Goal: Transaction & Acquisition: Purchase product/service

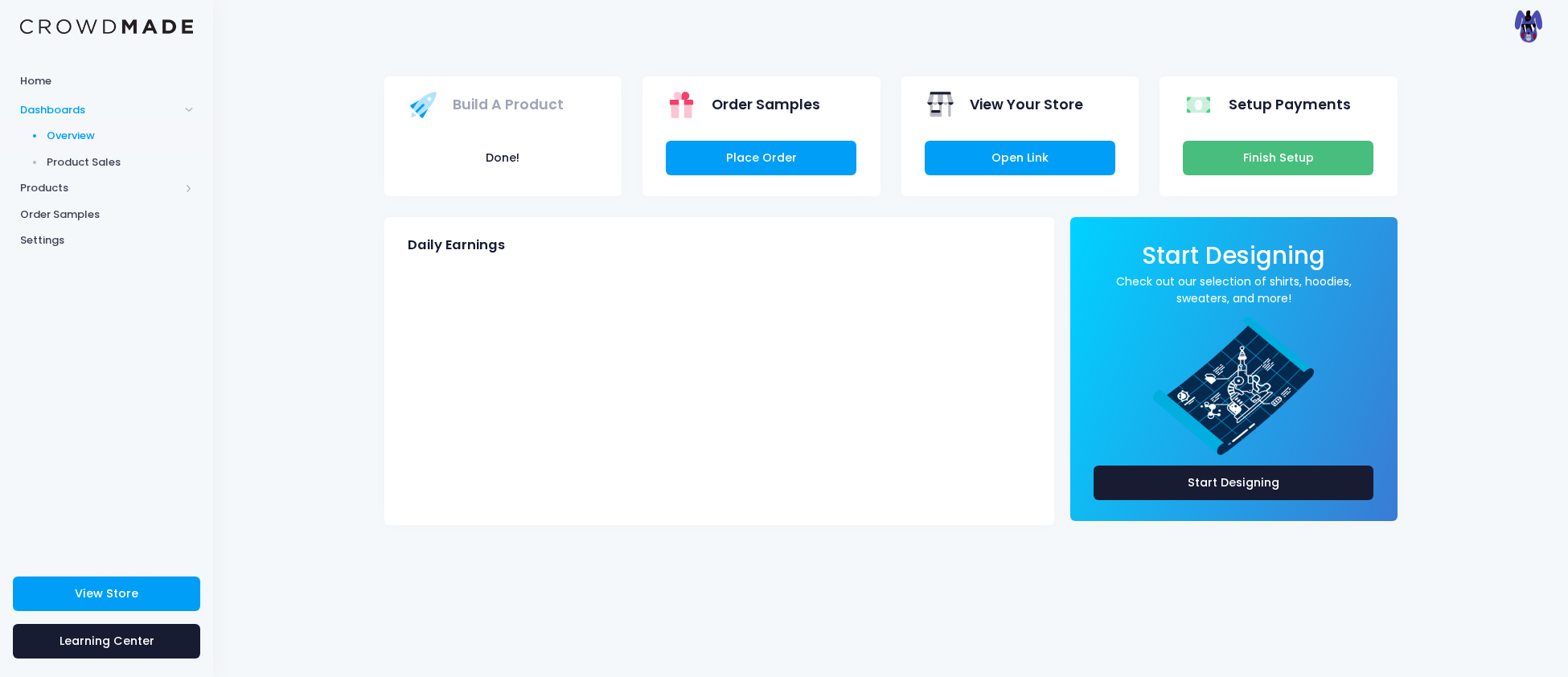
click at [1268, 156] on link "Finish Setup" at bounding box center [1278, 158] width 190 height 35
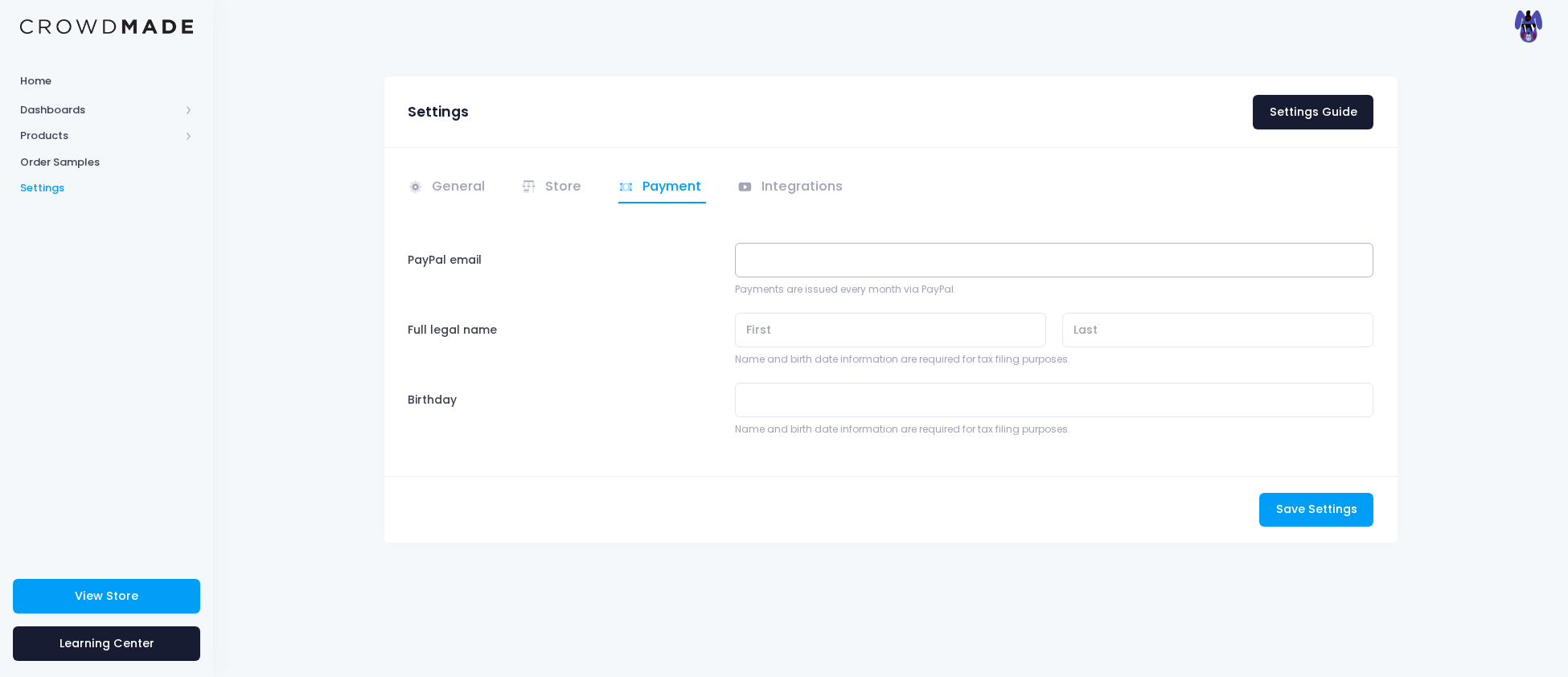
click at [794, 272] on input "PayPal email" at bounding box center [1055, 260] width 639 height 35
click at [795, 181] on link "Integrations" at bounding box center [793, 188] width 111 height 31
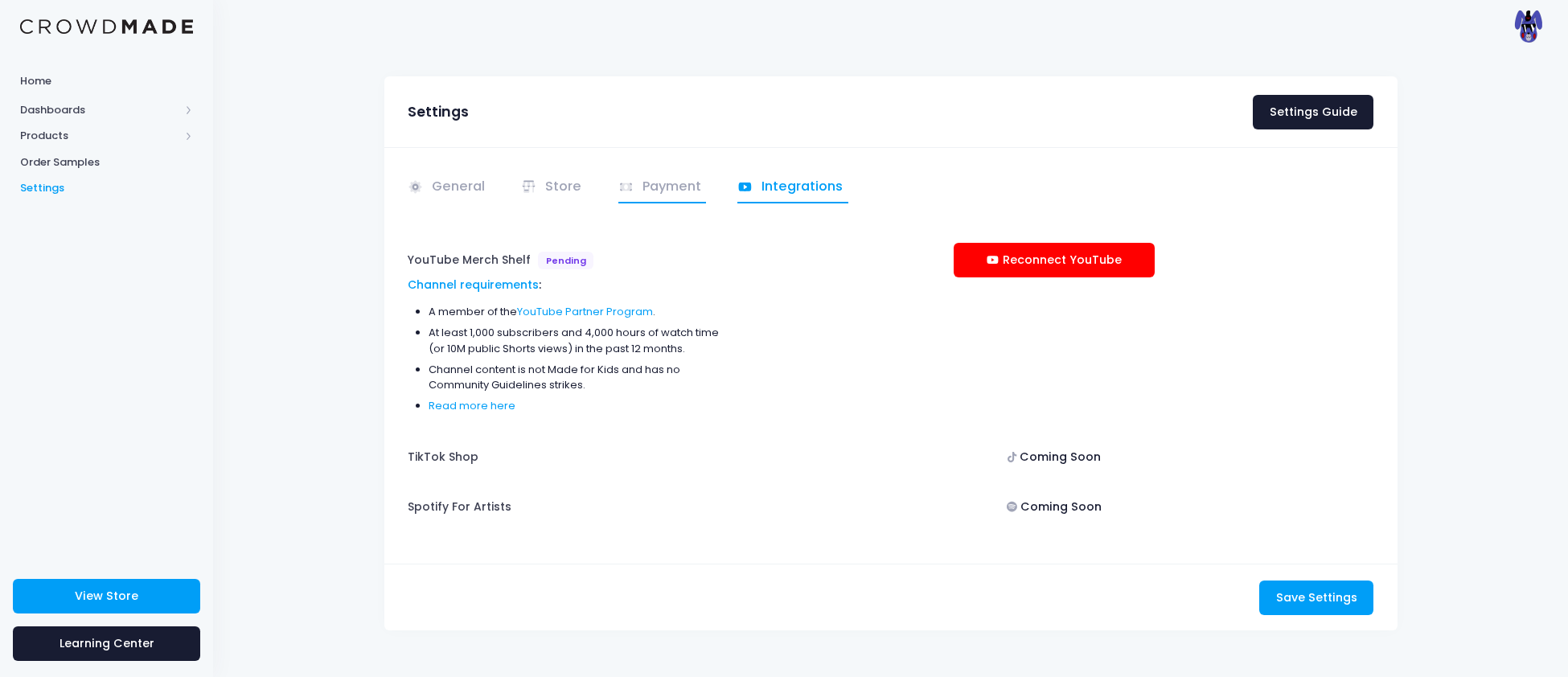
click at [675, 189] on link "Payment" at bounding box center [662, 188] width 89 height 31
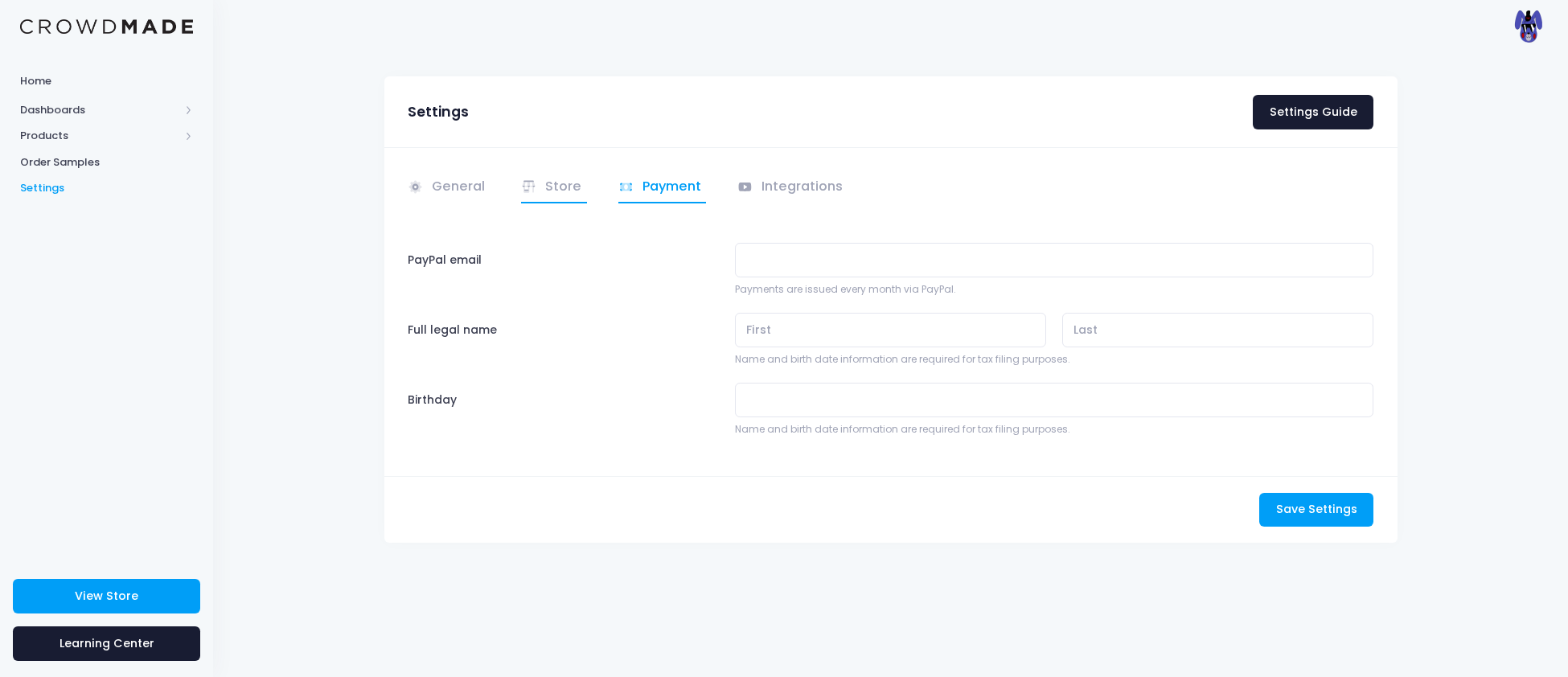
click at [557, 184] on link "Store" at bounding box center [553, 188] width 66 height 31
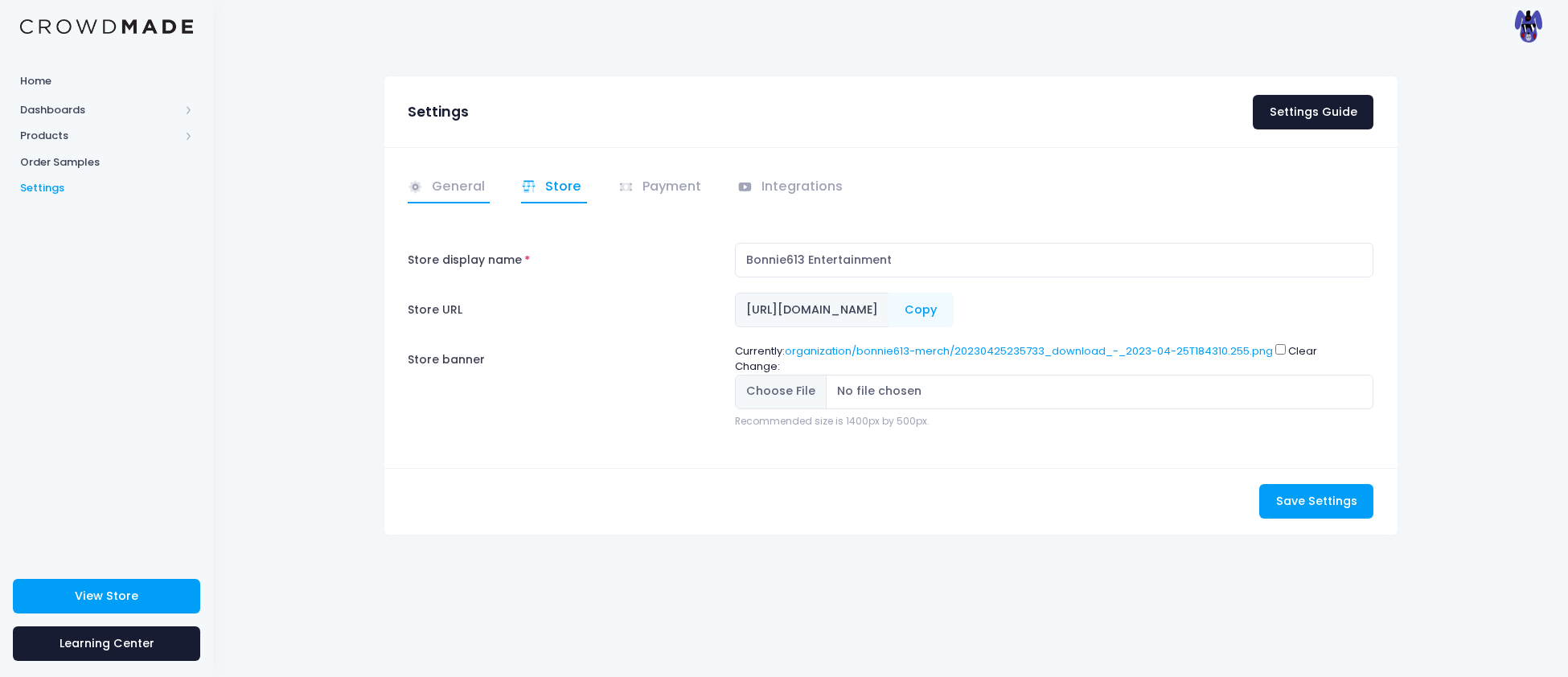
click at [460, 189] on link "General" at bounding box center [449, 188] width 83 height 31
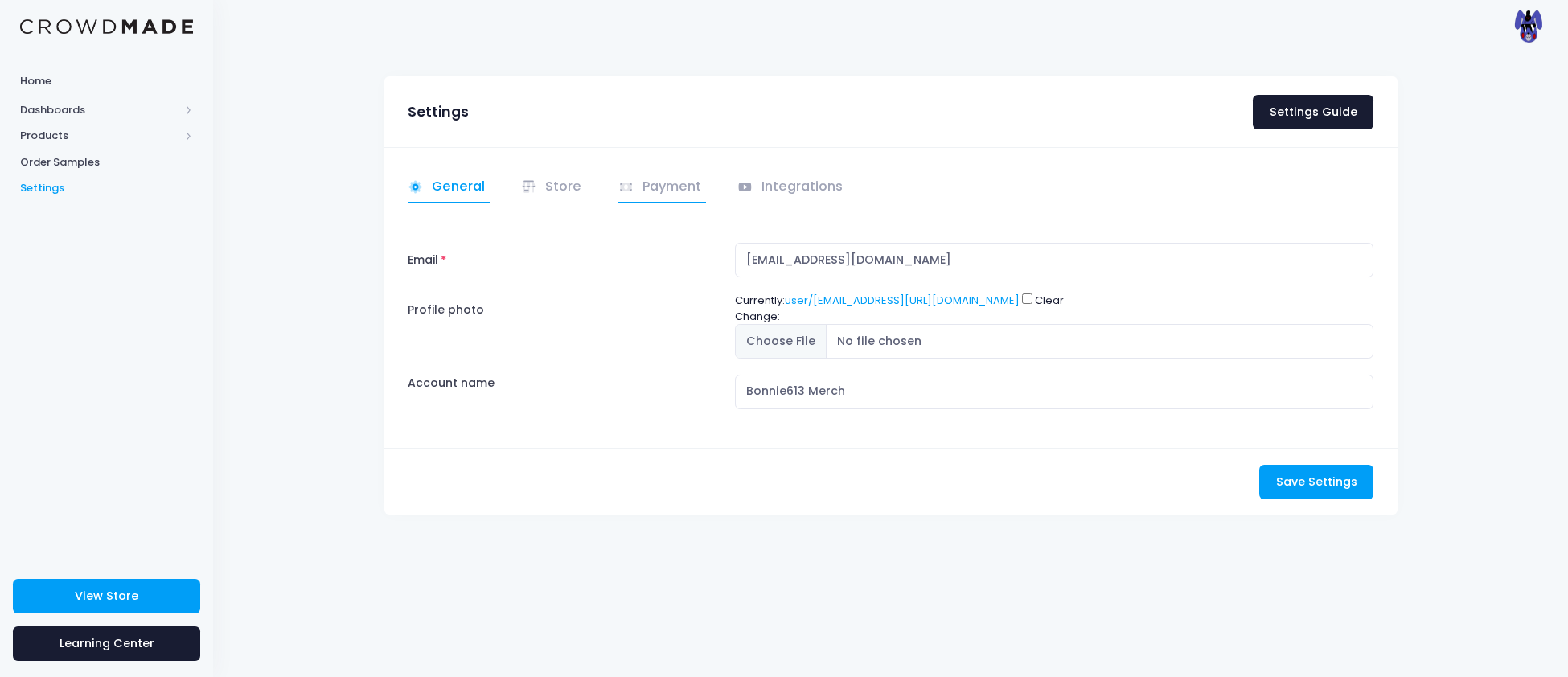
click at [636, 175] on link "Payment" at bounding box center [662, 188] width 89 height 31
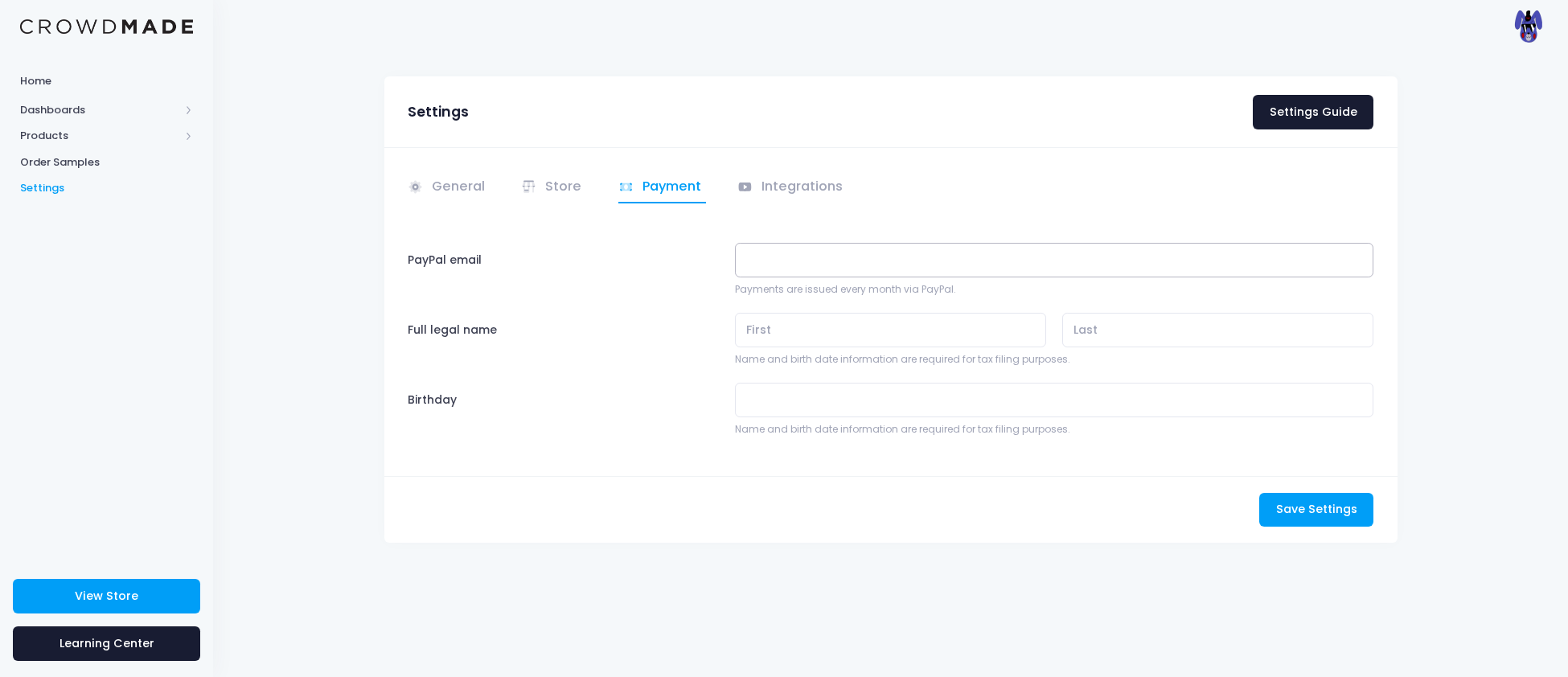
click at [831, 262] on input "PayPal email" at bounding box center [1055, 260] width 639 height 35
type input "[EMAIL_ADDRESS][DOMAIN_NAME]"
click at [867, 330] on input "text" at bounding box center [891, 330] width 312 height 35
type input "keagan"
type input "Freeman"
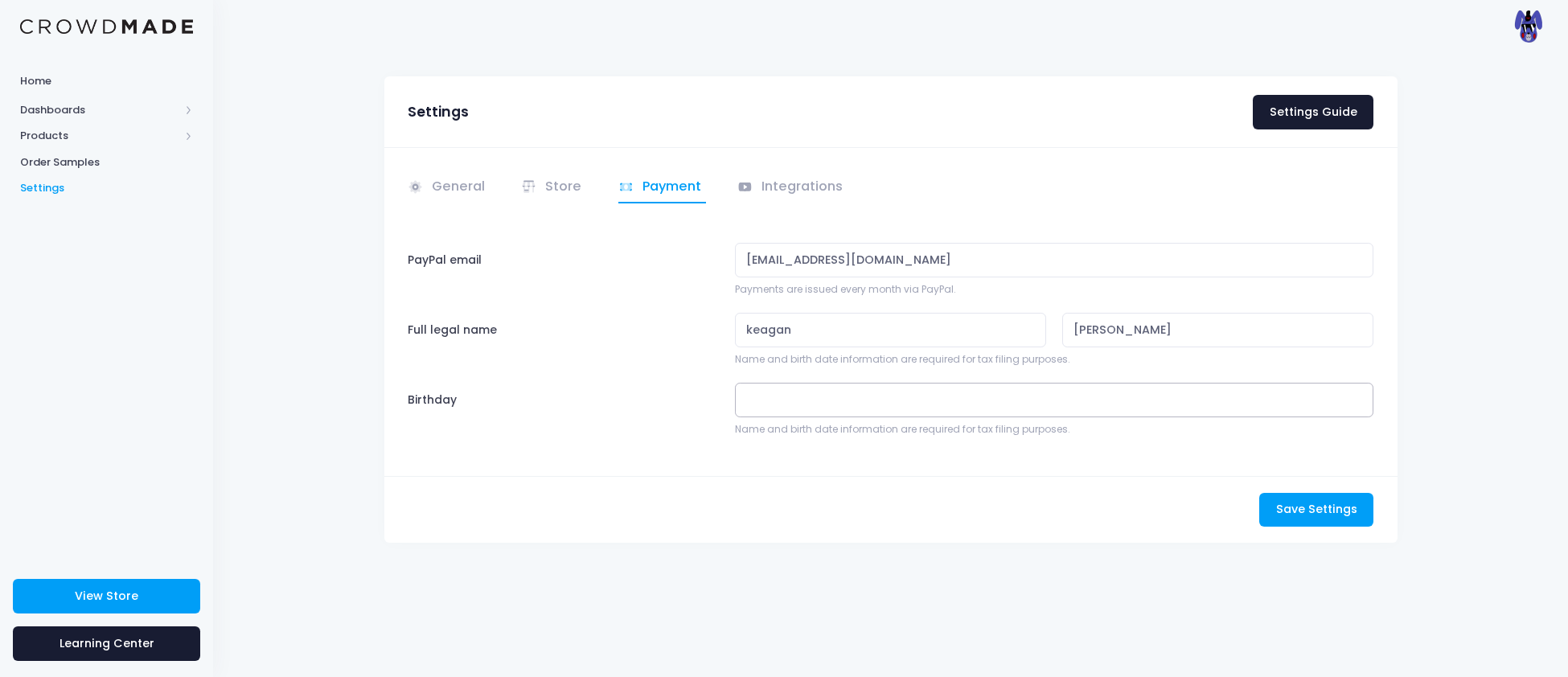
click at [868, 415] on body "Home Dashboards Overview Product Sales Products Product Builder Product Editor …" at bounding box center [784, 338] width 1568 height 677
click at [831, 448] on select "January February March April May June July August September" at bounding box center [819, 445] width 75 height 21
click at [781, 435] on select "January February March April May June July August September" at bounding box center [819, 445] width 75 height 21
click at [933, 445] on icon at bounding box center [936, 444] width 11 height 11
select select "5"
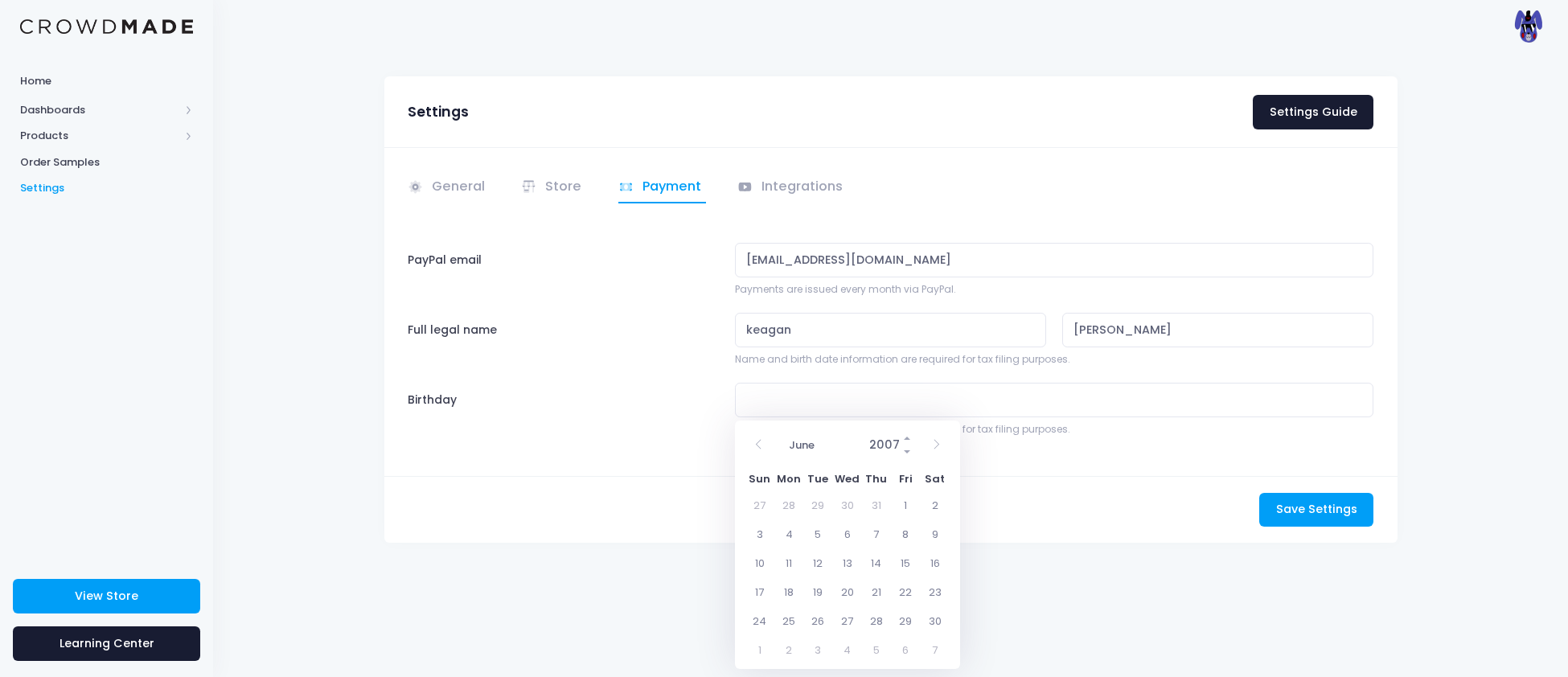
click at [888, 443] on input "2007" at bounding box center [887, 445] width 52 height 27
click at [891, 444] on input "2007" at bounding box center [887, 445] width 52 height 27
click at [893, 444] on input "2007" at bounding box center [887, 445] width 52 height 27
type input "2006"
click at [1061, 490] on div "Save Settings Saving..." at bounding box center [890, 509] width 1013 height 66
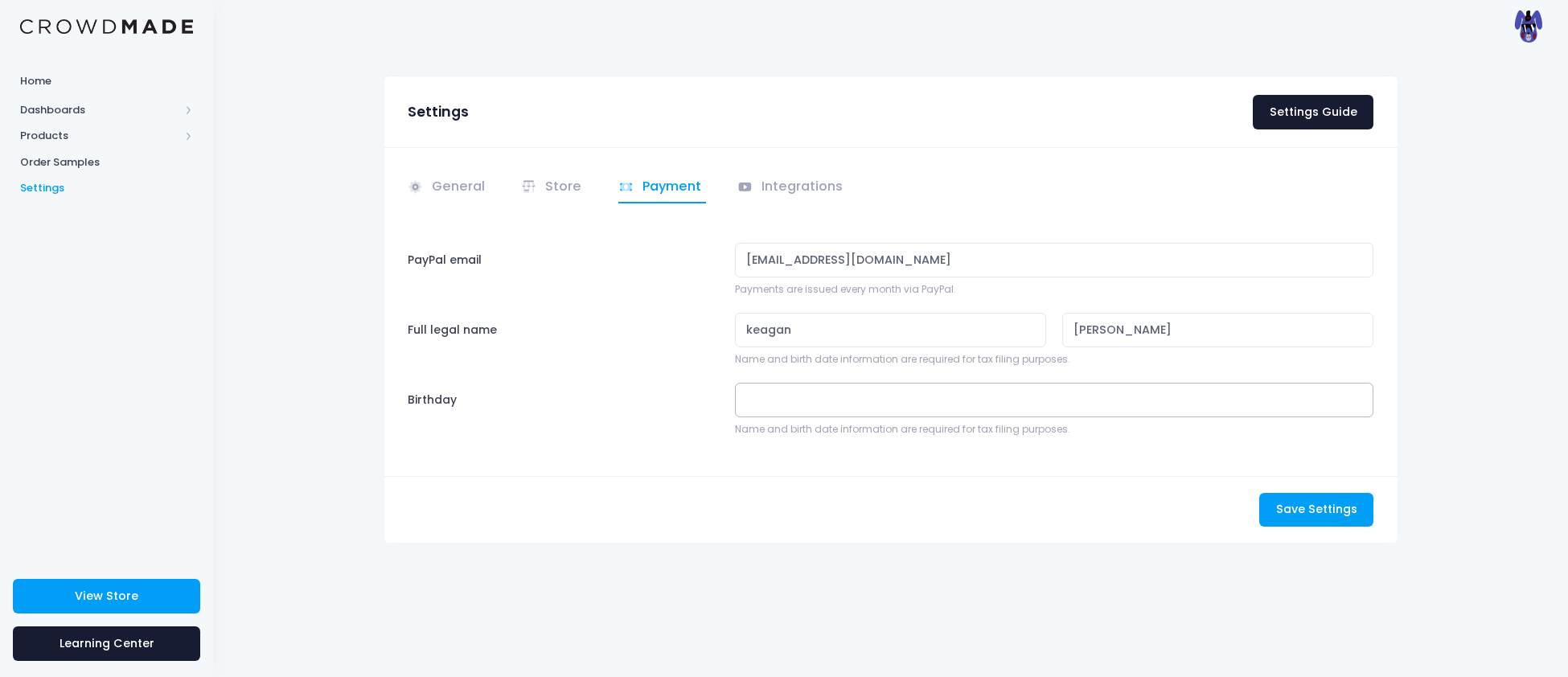
click at [956, 411] on input "Birthday" at bounding box center [1055, 400] width 639 height 35
drag, startPoint x: 794, startPoint y: 445, endPoint x: 809, endPoint y: 227, distance: 218.5
click at [809, 227] on body "Home Dashboards Overview Product Sales Products Product Builder Product Editor …" at bounding box center [784, 338] width 1568 height 677
select select "4"
click at [781, 435] on select "January February March April May June July August September October November De…" at bounding box center [819, 445] width 75 height 21
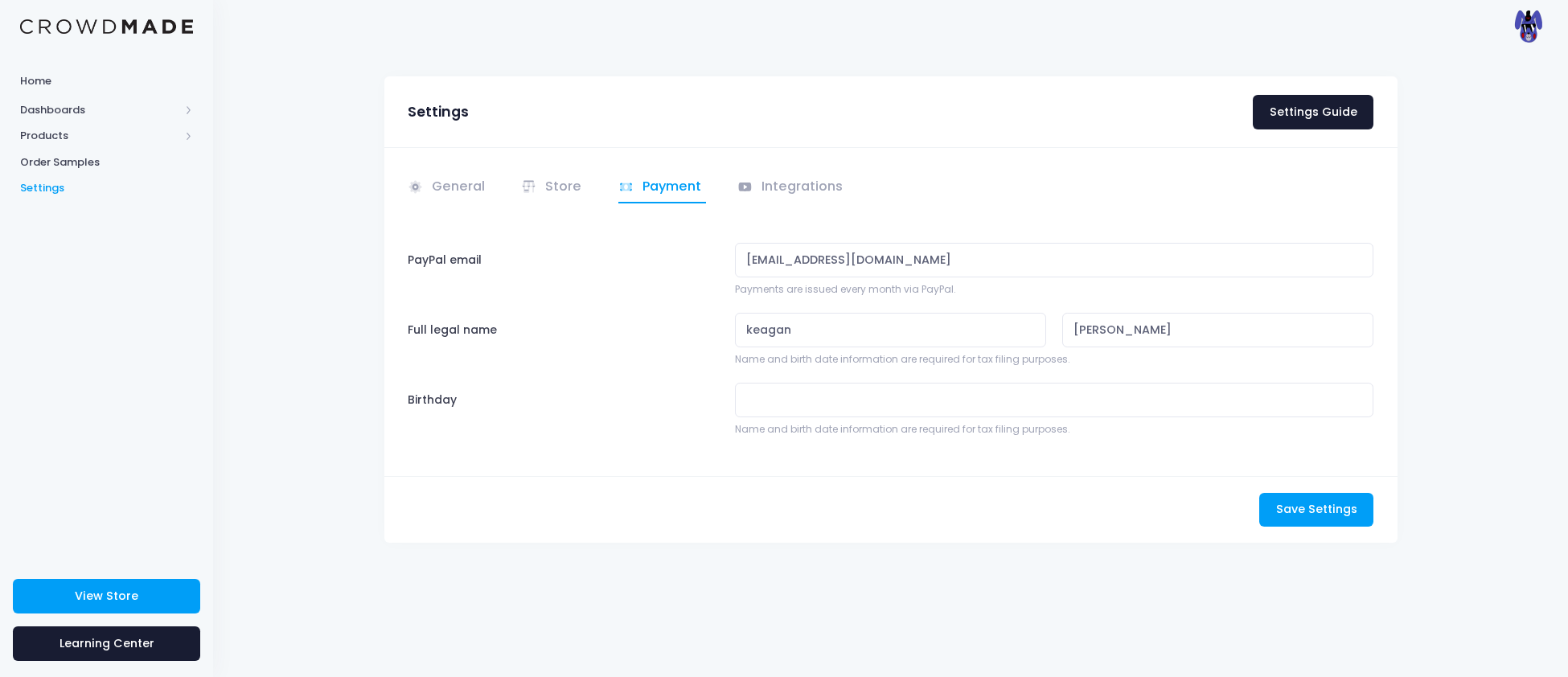
click at [1108, 490] on div "Save Settings Saving..." at bounding box center [890, 509] width 1013 height 66
click at [1363, 506] on button "Save Settings Saving..." at bounding box center [1316, 510] width 114 height 35
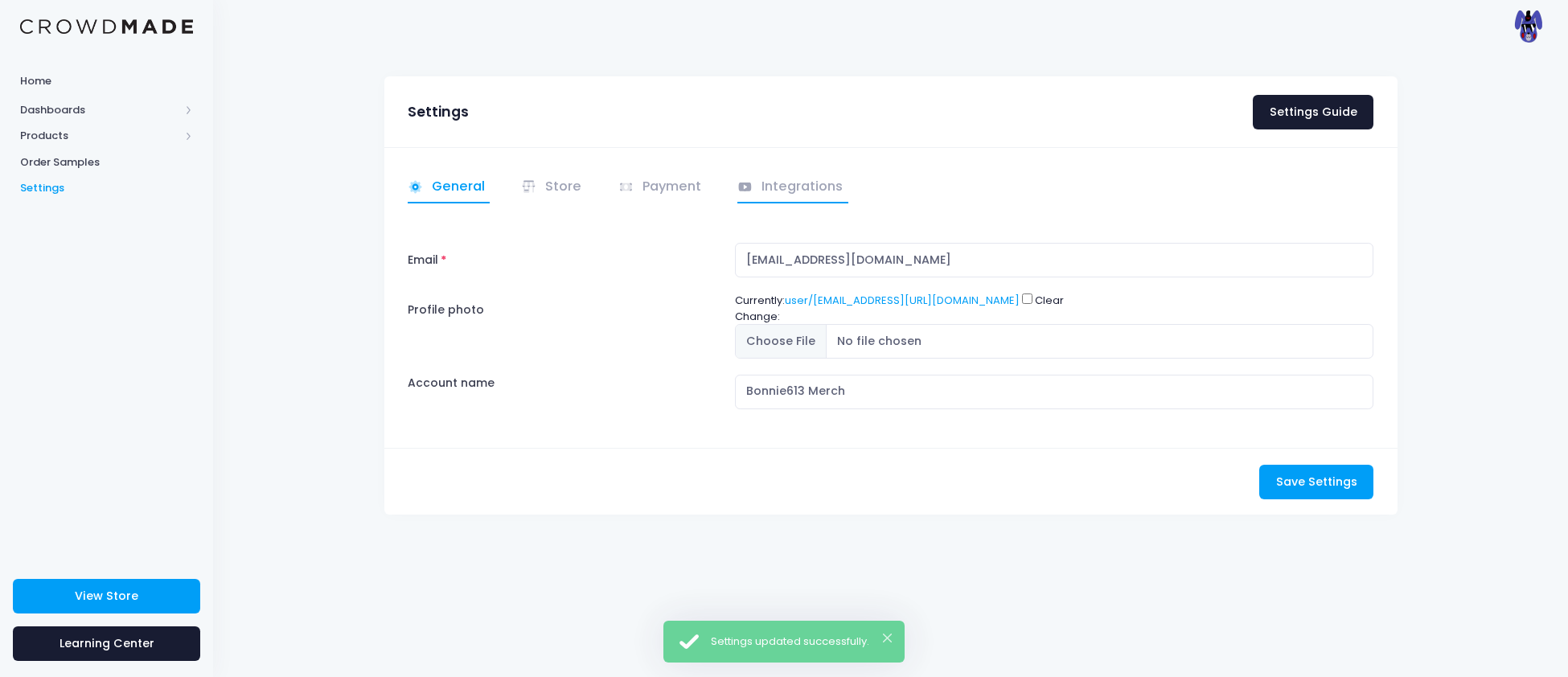
click at [773, 189] on link "Integrations" at bounding box center [793, 188] width 111 height 31
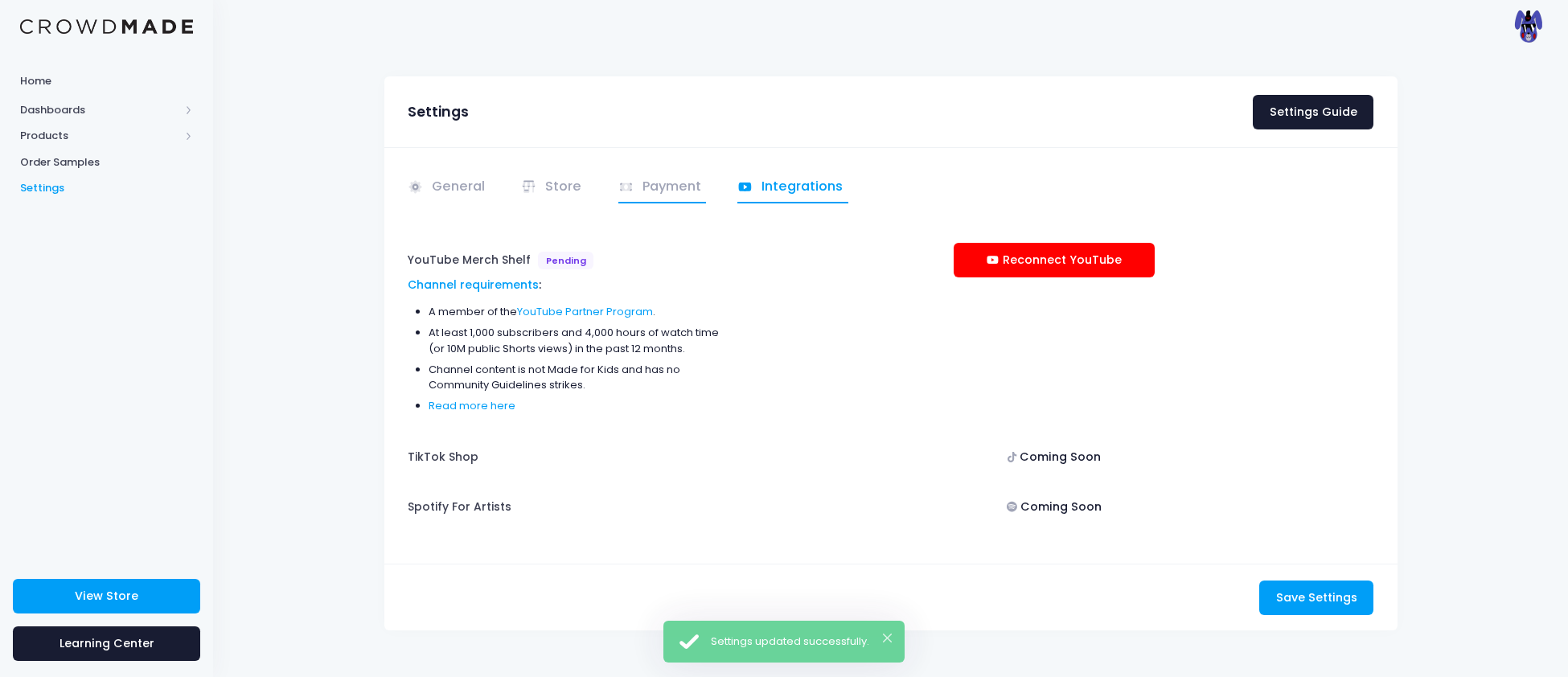
click at [703, 183] on link "Payment" at bounding box center [662, 188] width 89 height 31
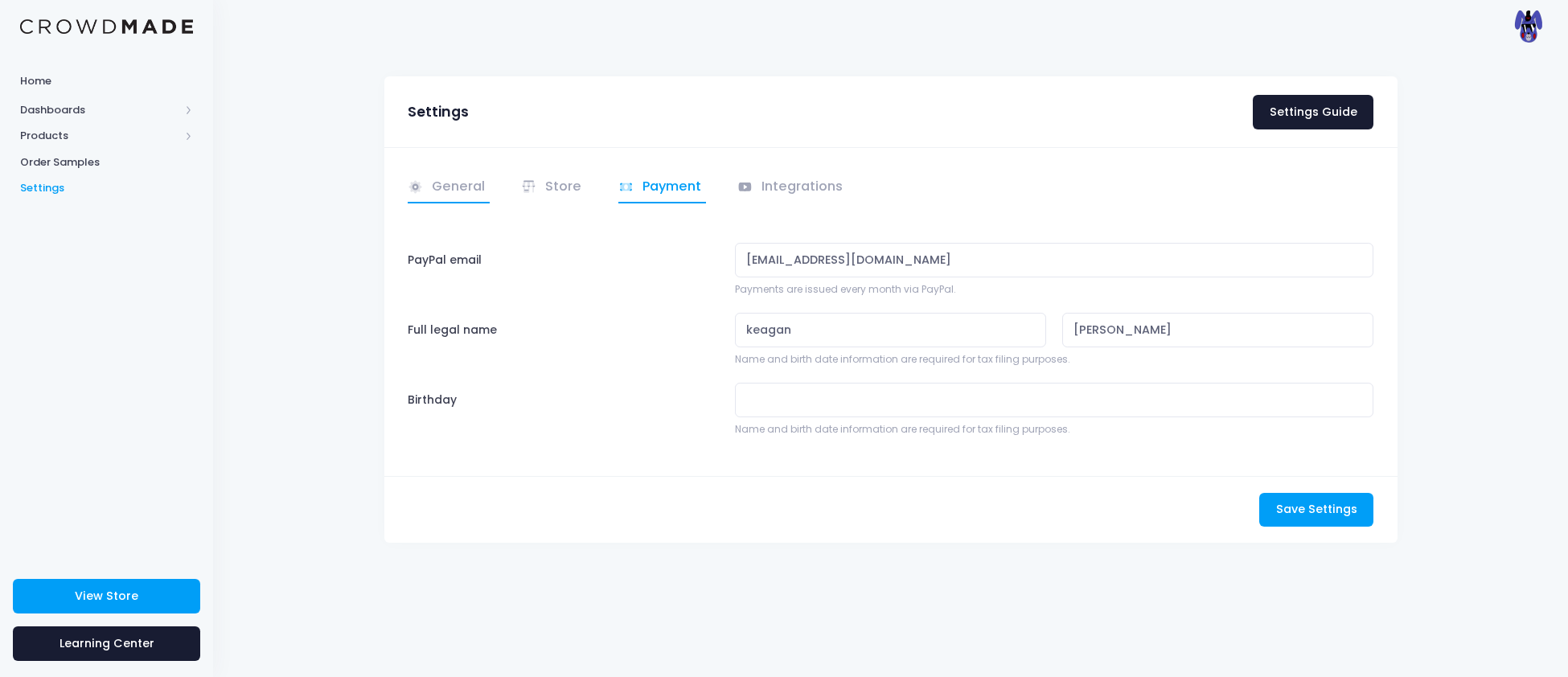
click at [451, 189] on link "General" at bounding box center [449, 188] width 83 height 31
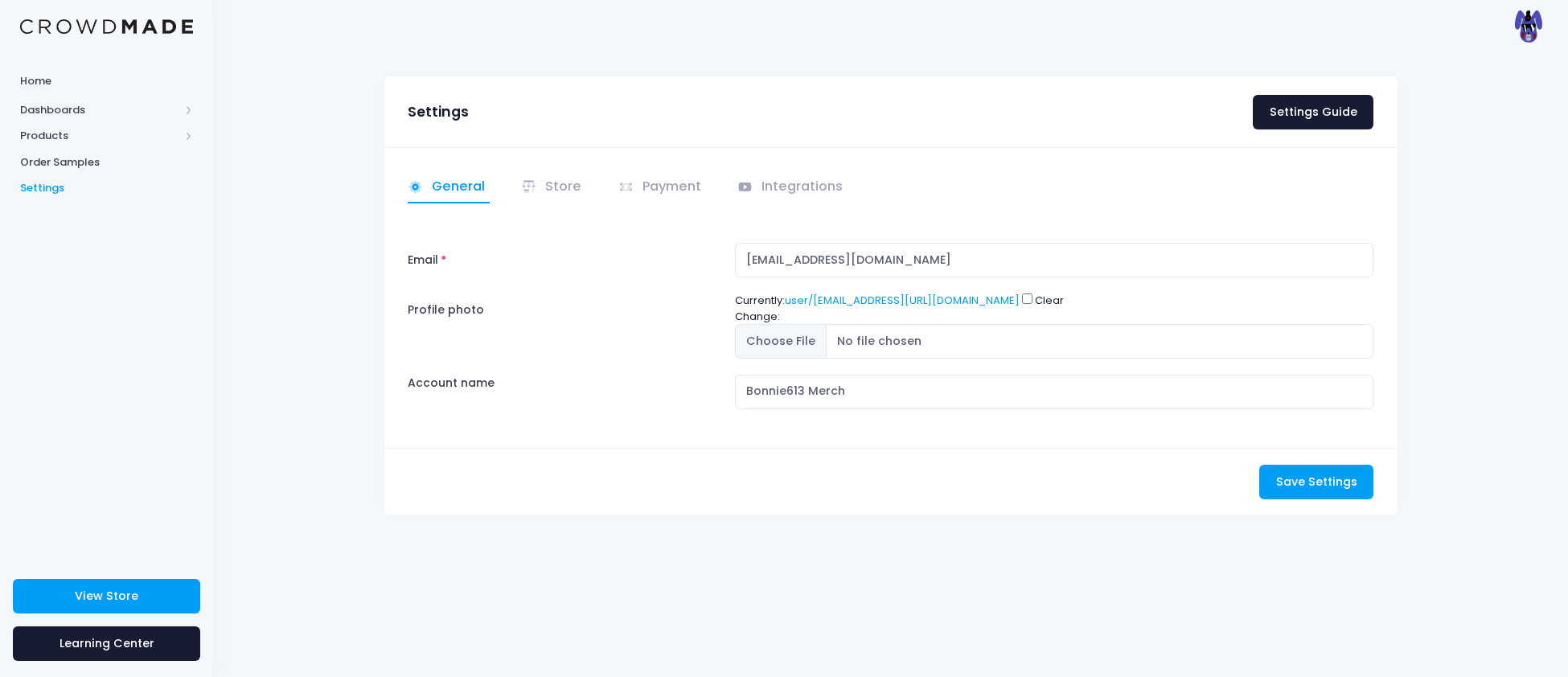
click at [727, 193] on li "Integrations" at bounding box center [787, 188] width 121 height 31
click at [801, 163] on div "General Store" at bounding box center [890, 297] width 1013 height 301
click at [793, 175] on link "Integrations" at bounding box center [793, 188] width 111 height 31
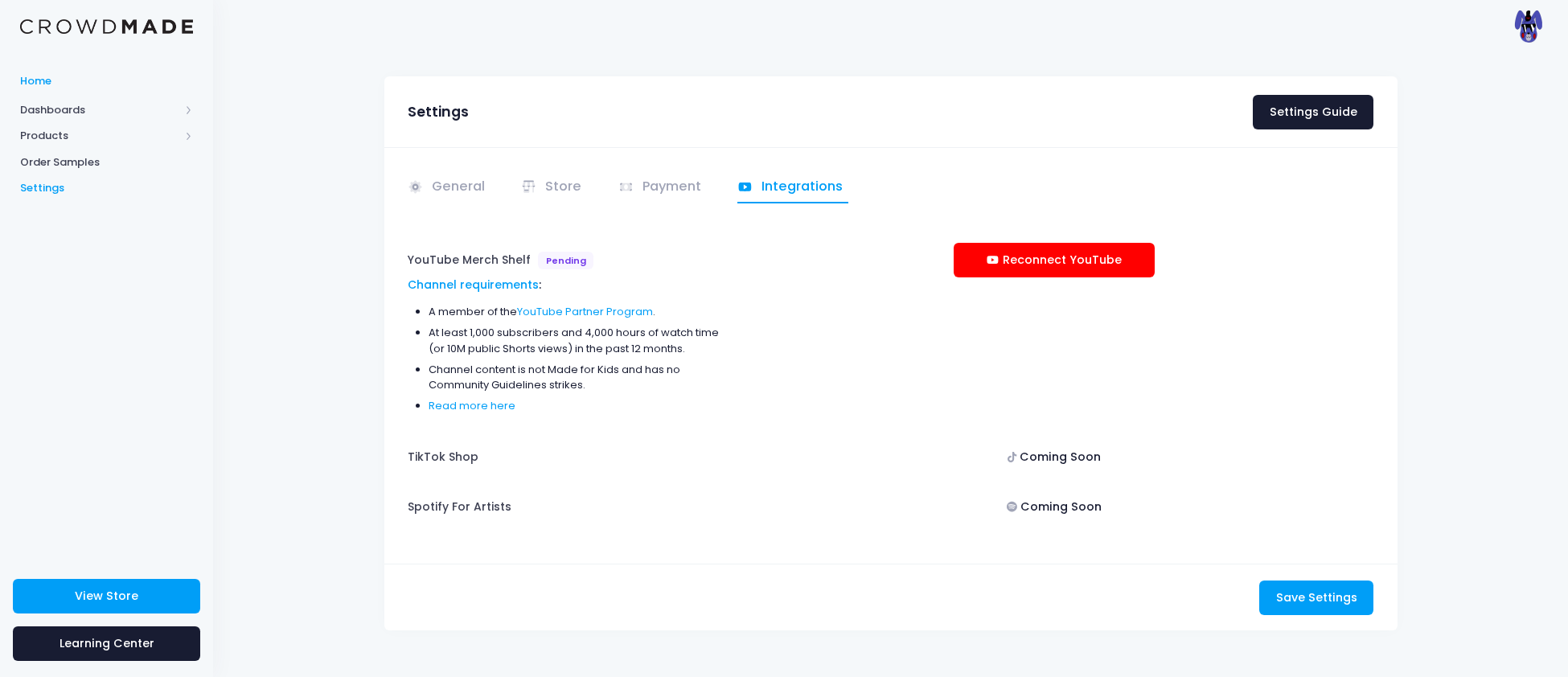
click at [66, 71] on link "Home" at bounding box center [106, 81] width 213 height 31
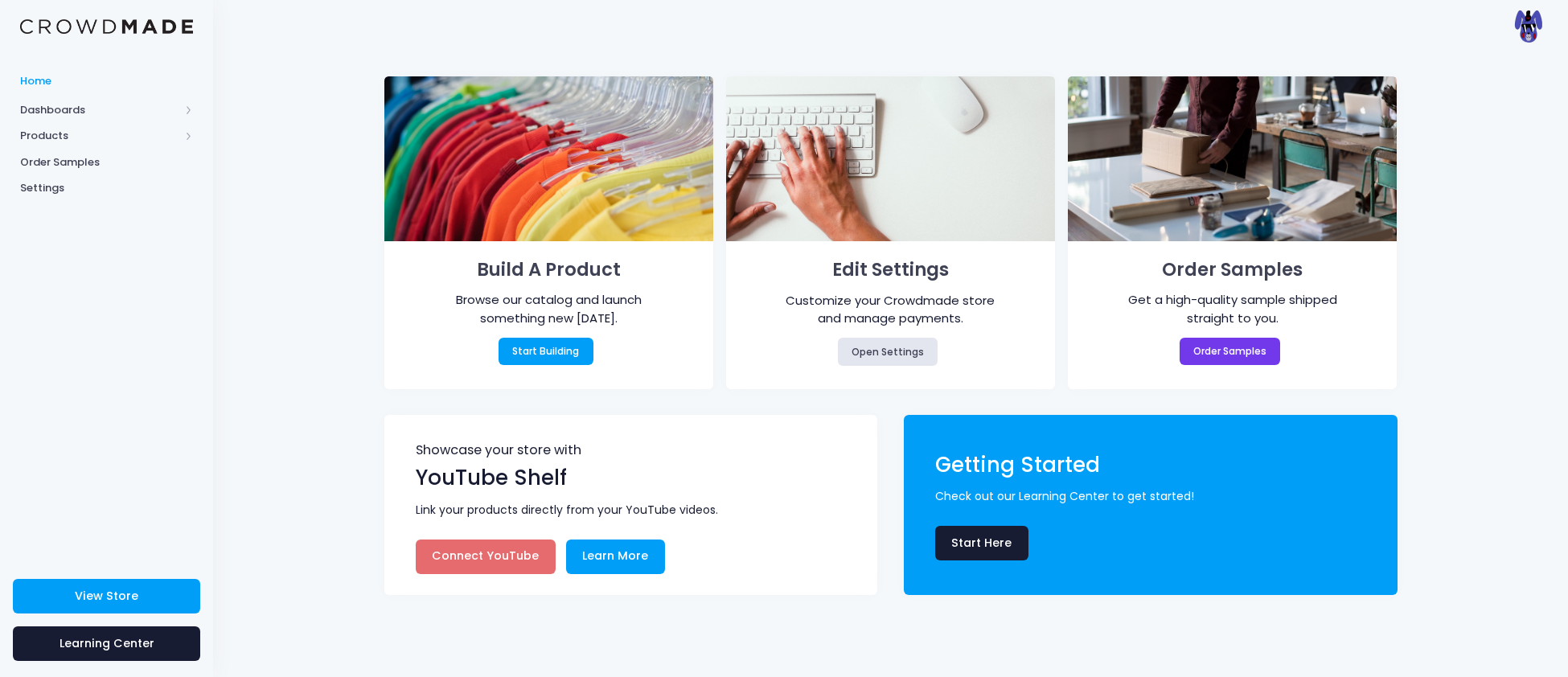
click at [461, 567] on link "Connect YouTube" at bounding box center [486, 557] width 140 height 35
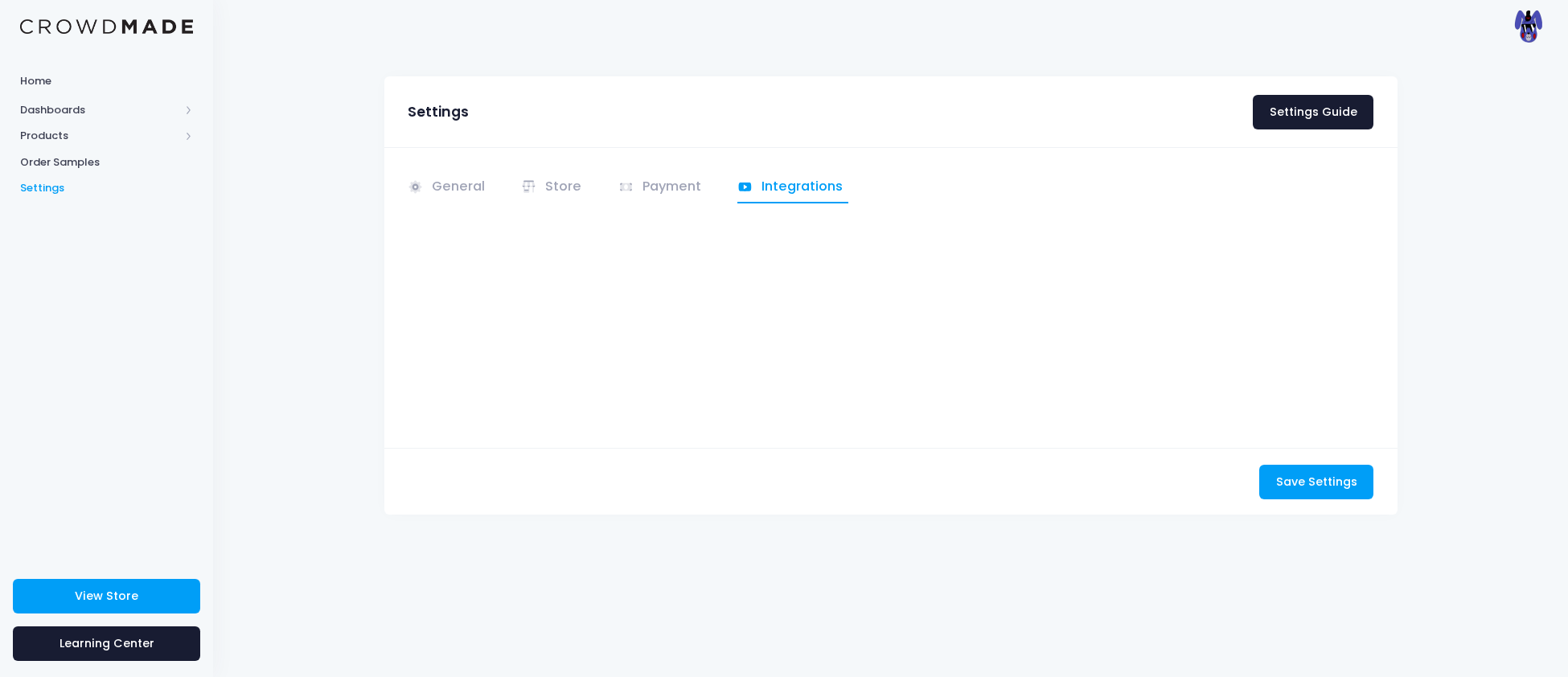
scroll to position [4, 0]
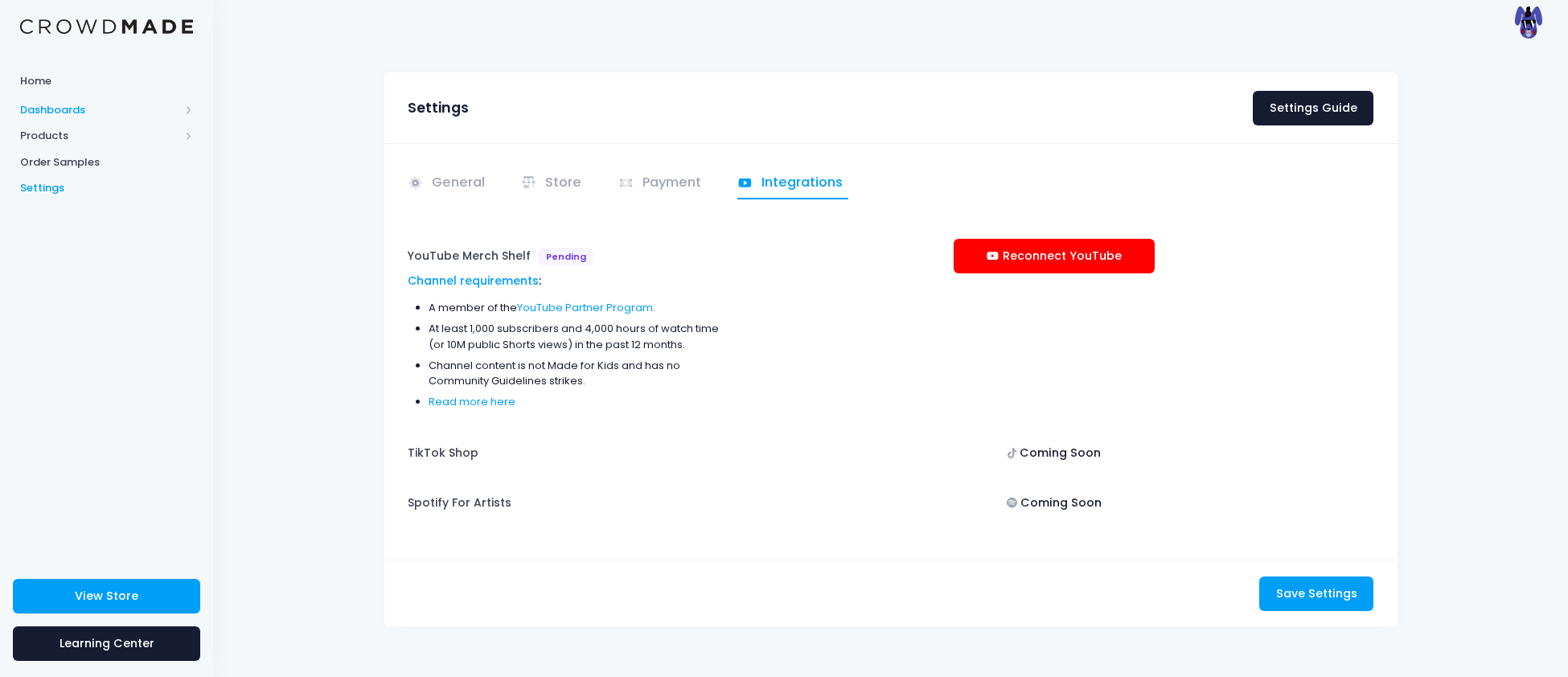
click at [35, 98] on span "Dashboards" at bounding box center [106, 110] width 213 height 27
click at [74, 136] on span "Overview" at bounding box center [120, 136] width 147 height 16
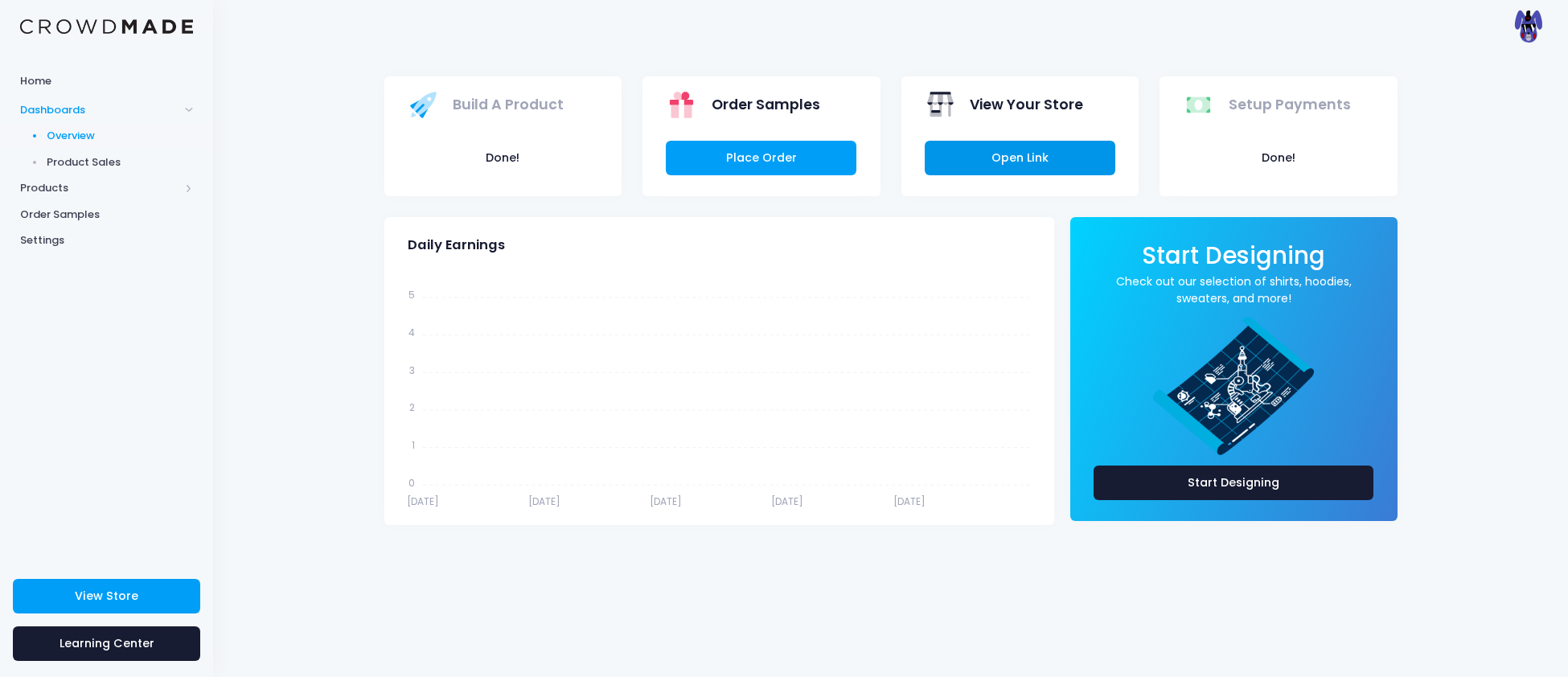
click at [1029, 158] on link "Open Link" at bounding box center [1020, 158] width 190 height 35
click at [755, 162] on link "Place Order" at bounding box center [761, 158] width 190 height 35
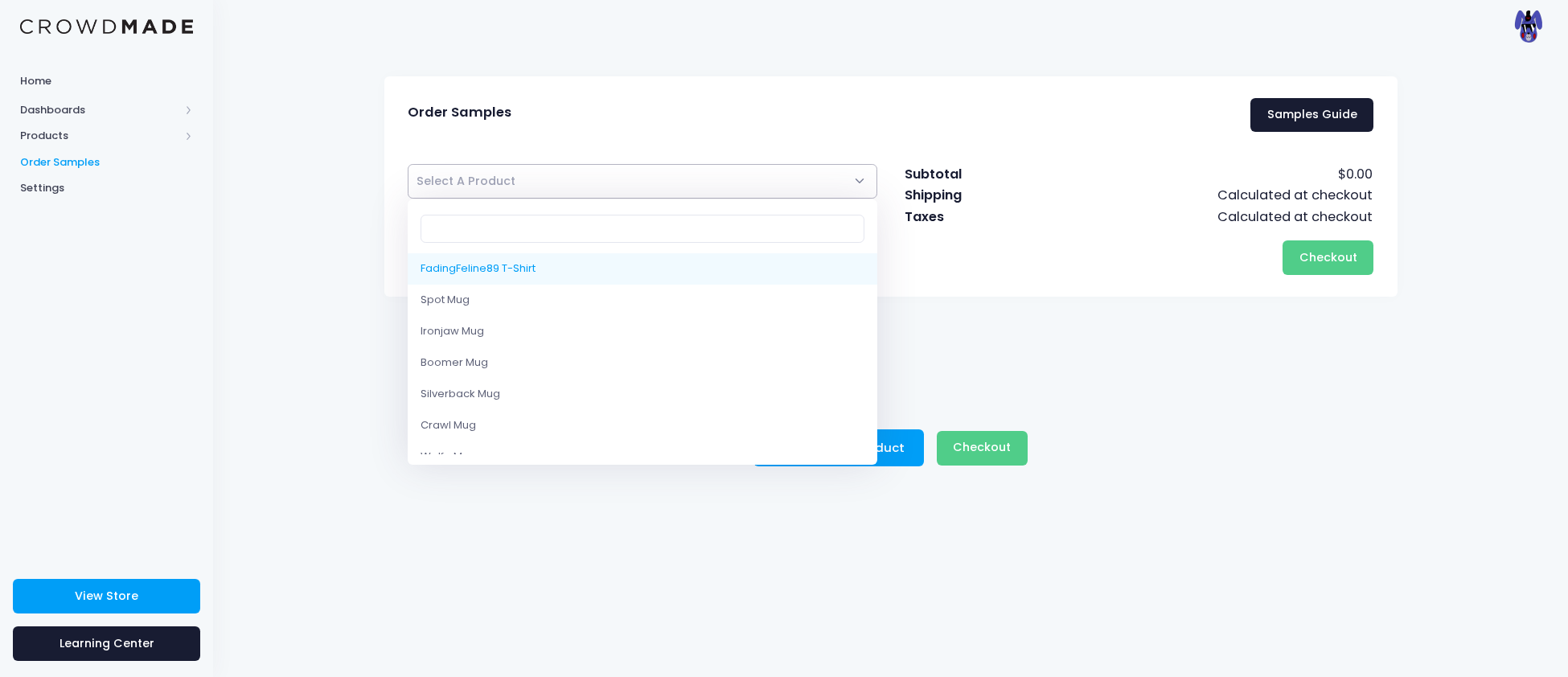
click at [644, 186] on span "Select A Product" at bounding box center [643, 181] width 470 height 35
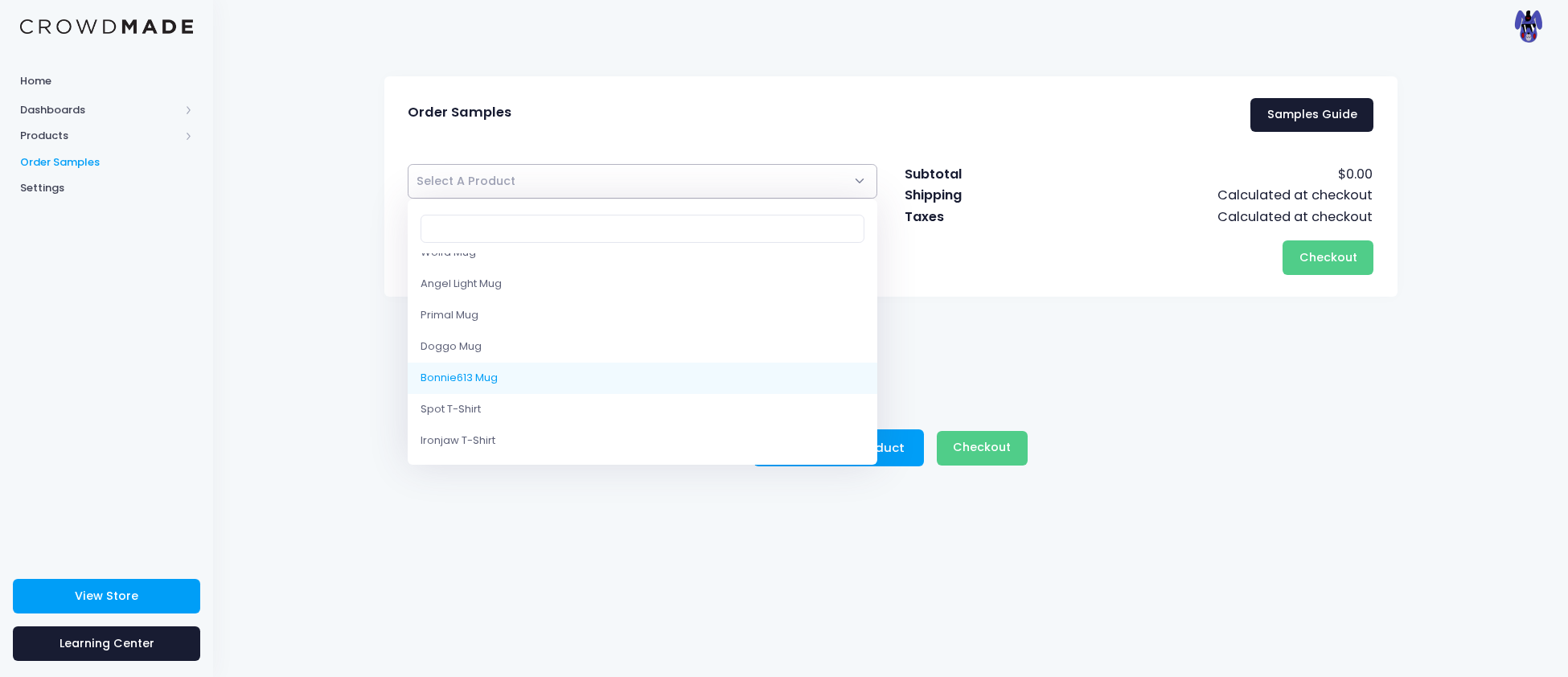
select select "10207804948754"
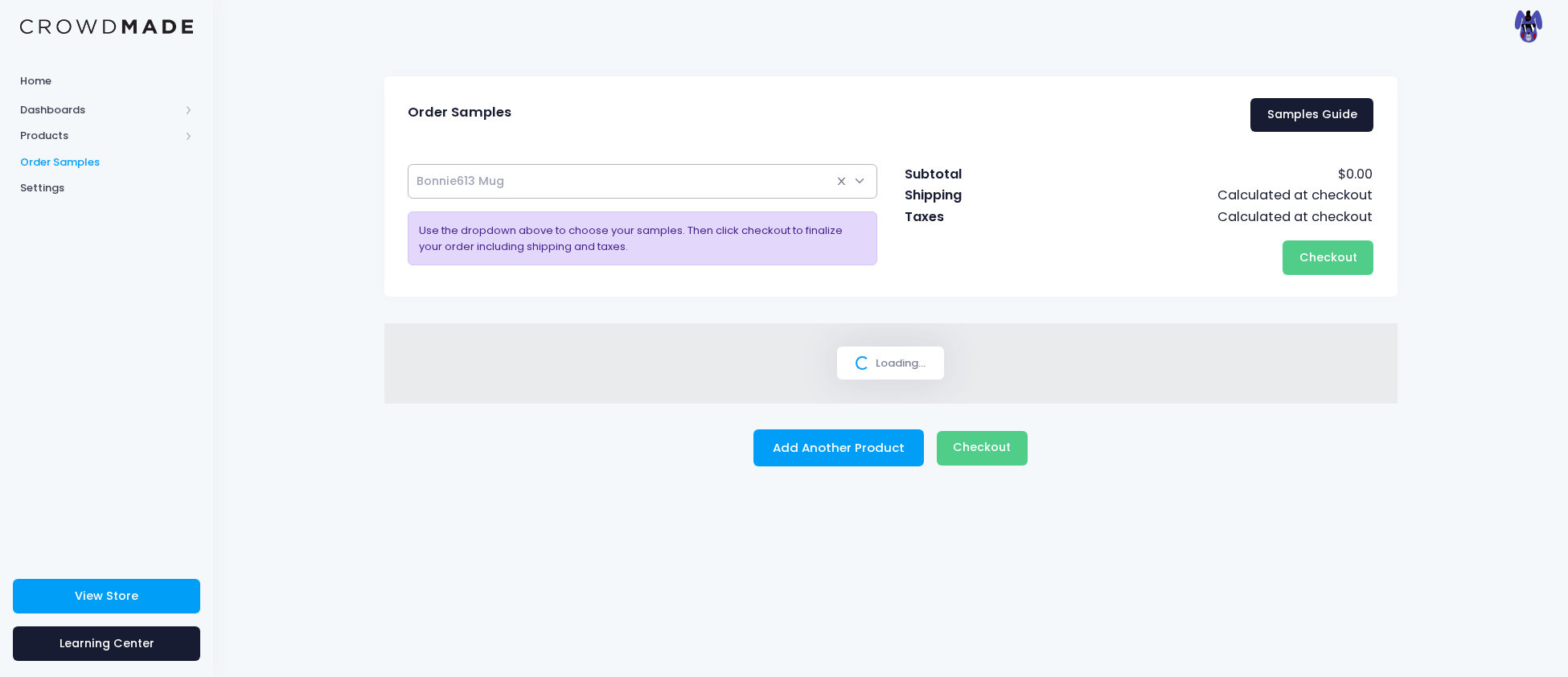
select select
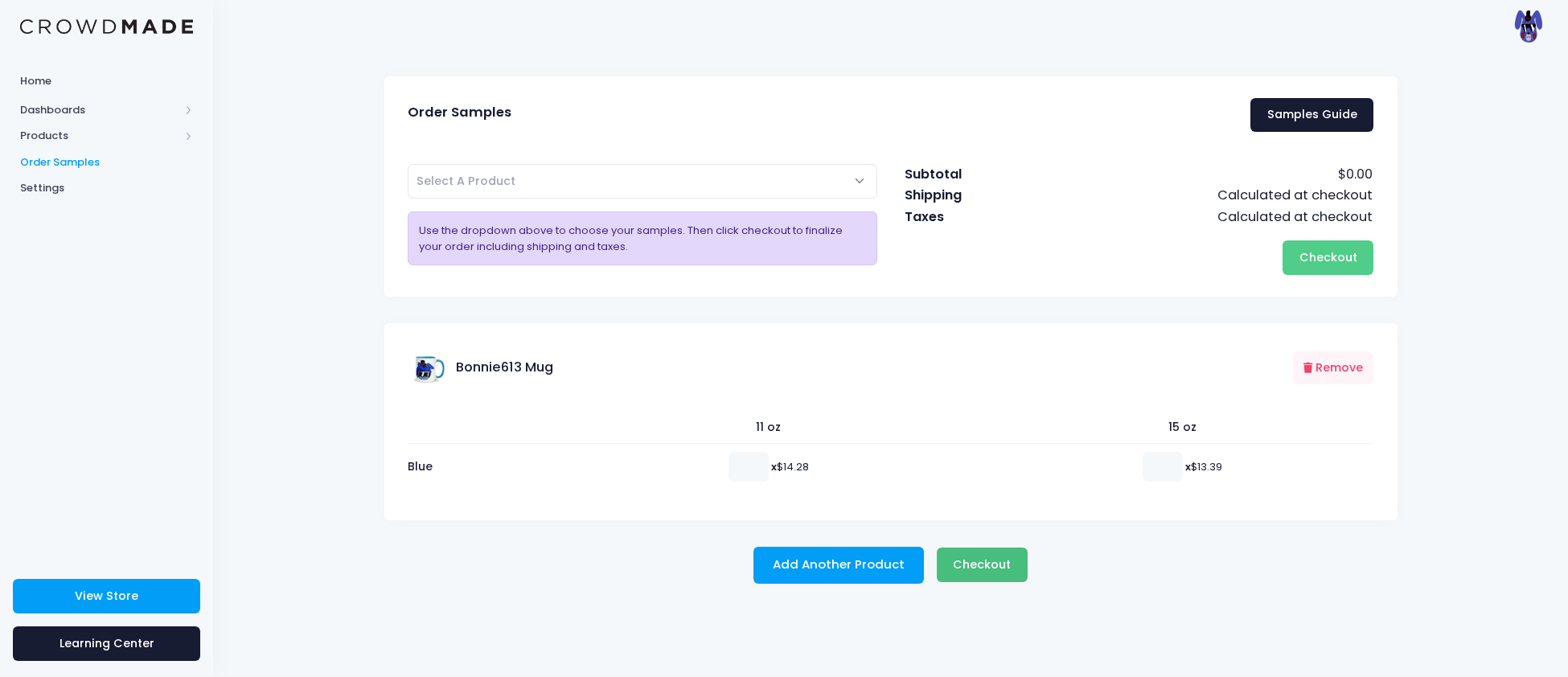
click at [998, 562] on span "Checkout" at bounding box center [981, 565] width 57 height 16
click at [966, 568] on span "Checkout" at bounding box center [981, 565] width 57 height 16
click at [981, 570] on span "Checkout" at bounding box center [981, 565] width 57 height 16
click at [1336, 264] on span "Checkout" at bounding box center [1328, 258] width 57 height 16
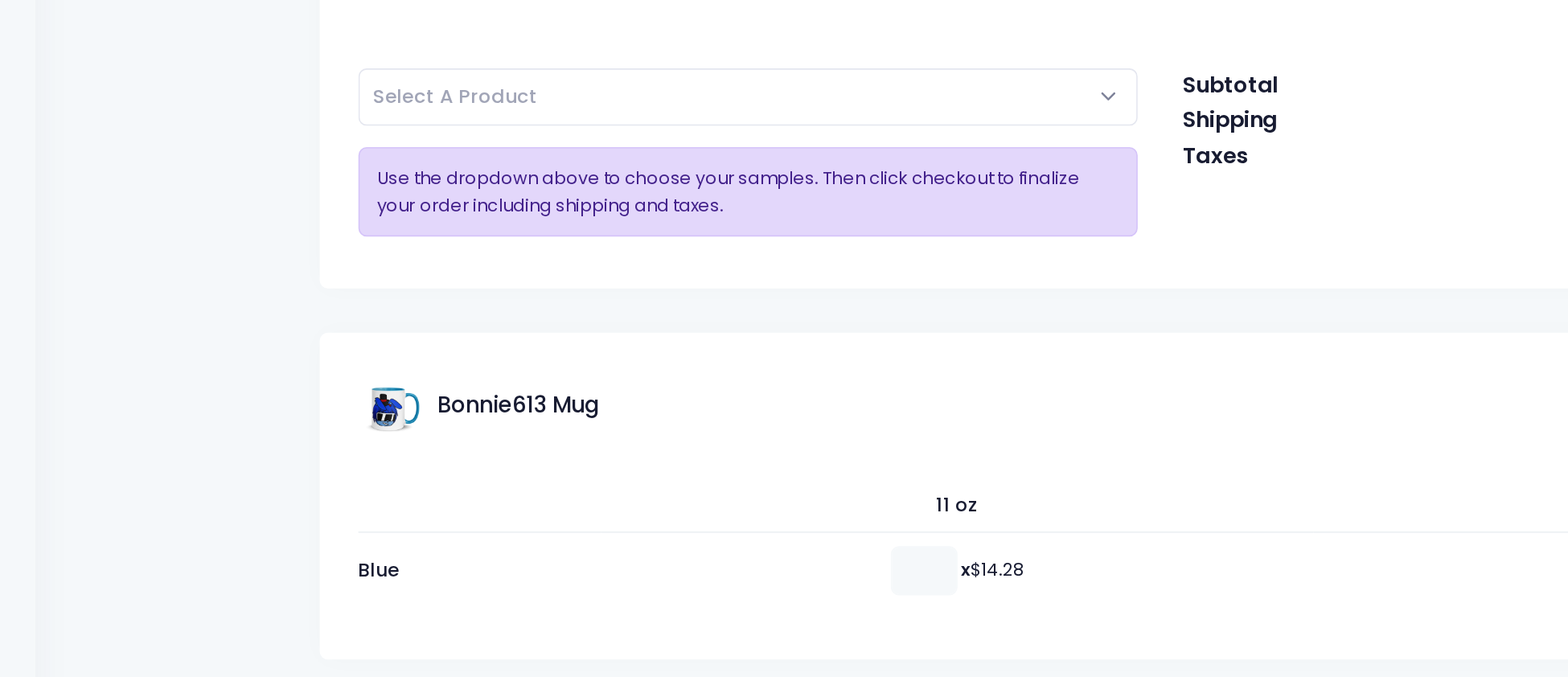
click at [435, 372] on img at bounding box center [427, 368] width 40 height 40
click at [438, 372] on img at bounding box center [427, 368] width 40 height 40
